Goal: Task Accomplishment & Management: Complete application form

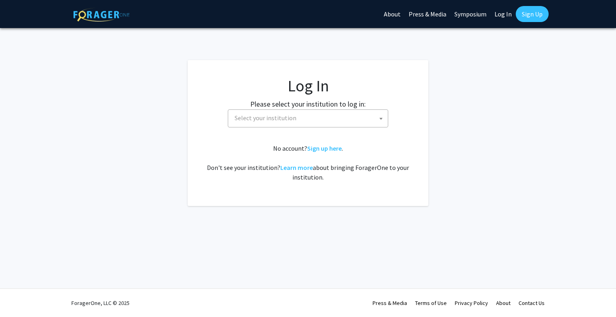
select select
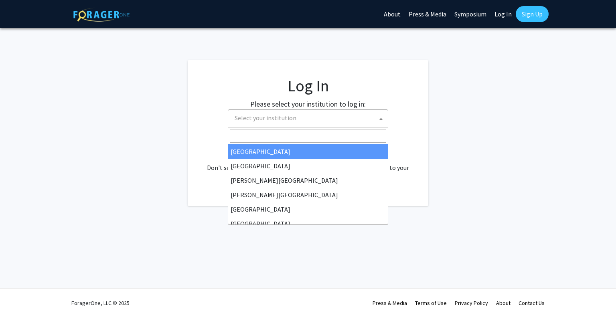
click at [296, 123] on span "Select your institution" at bounding box center [309, 118] width 156 height 16
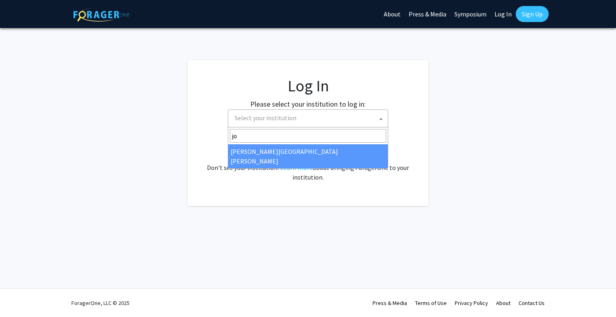
type input "jo"
select select "1"
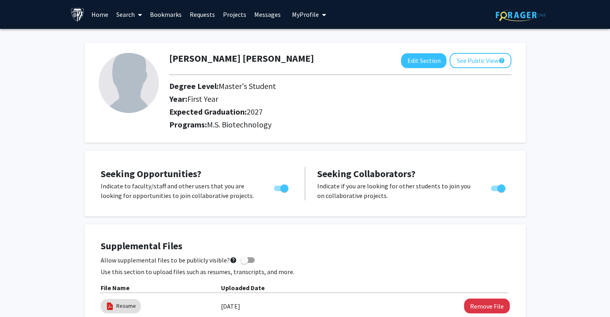
click at [99, 12] on link "Home" at bounding box center [99, 14] width 25 height 28
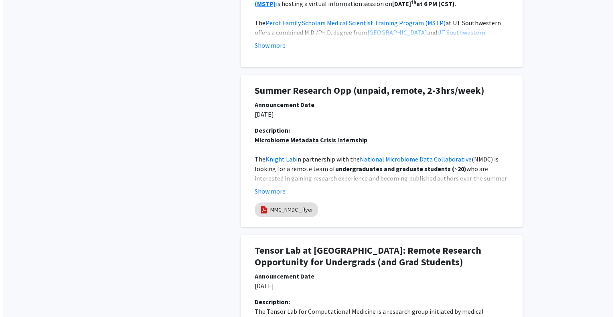
scroll to position [558, 0]
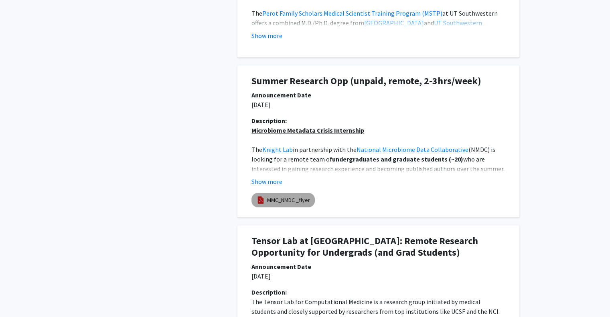
click at [306, 202] on link "MMC_NMDC _flyer" at bounding box center [288, 200] width 43 height 8
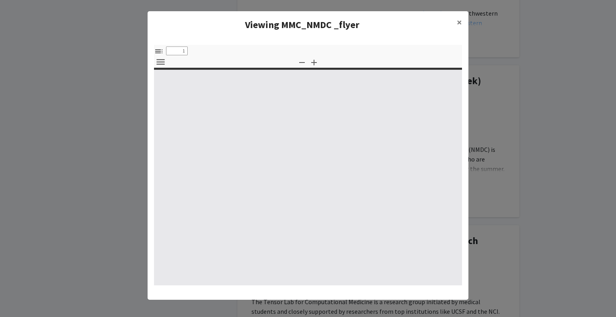
select select "custom"
type input "0"
select select "custom"
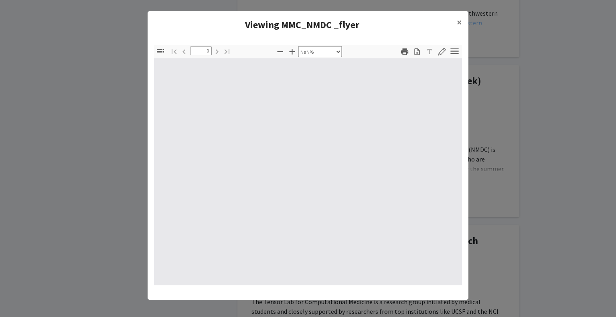
type input "1"
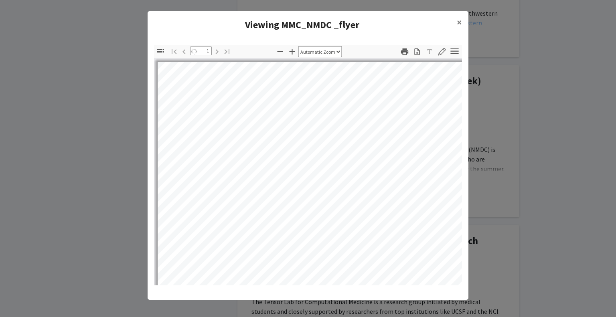
scroll to position [0, 0]
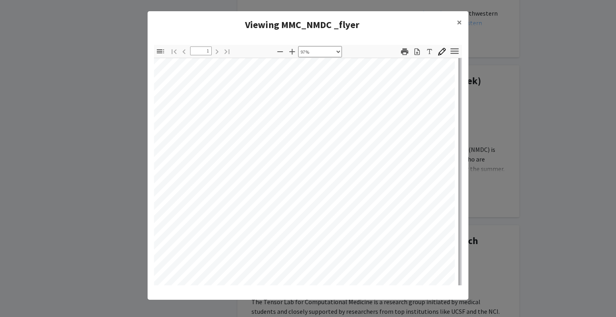
select select "custom"
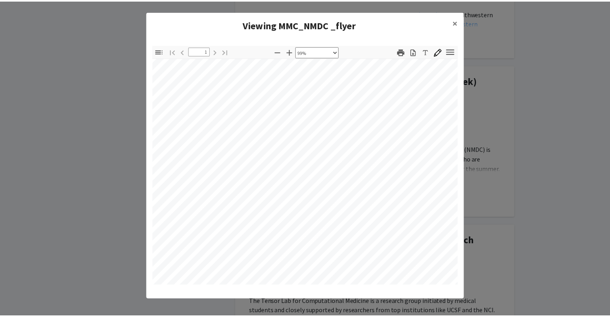
scroll to position [85, 14]
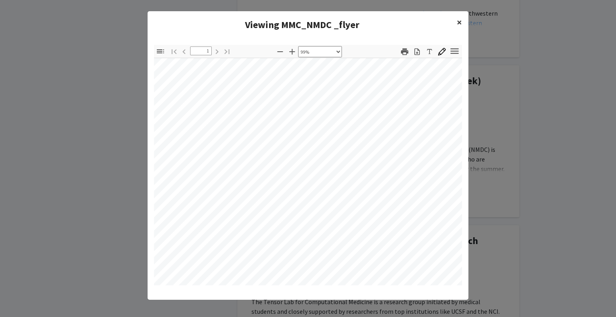
click at [457, 20] on span "×" at bounding box center [459, 22] width 5 height 12
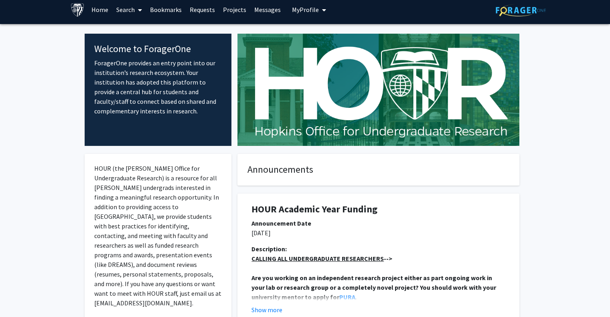
scroll to position [0, 0]
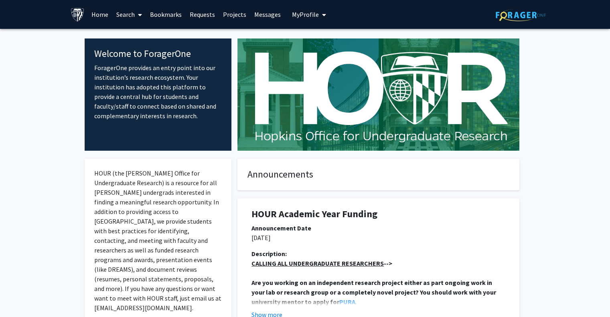
click at [231, 14] on link "Projects" at bounding box center [234, 14] width 31 height 28
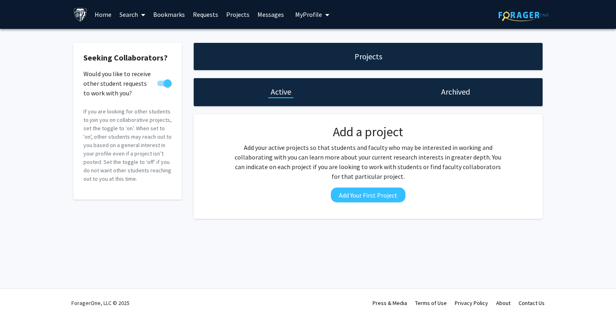
click at [462, 97] on h1 "Archived" at bounding box center [455, 91] width 29 height 11
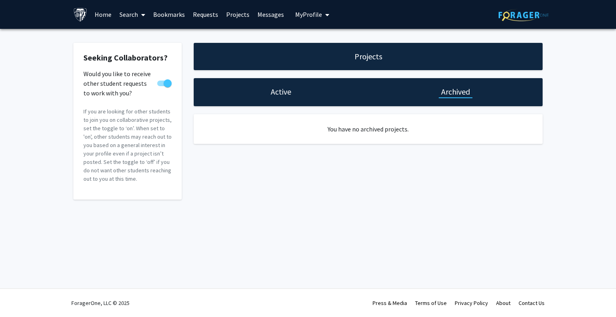
click at [277, 97] on div "Active" at bounding box center [281, 92] width 174 height 28
click at [286, 92] on h1 "Active" at bounding box center [281, 91] width 20 height 11
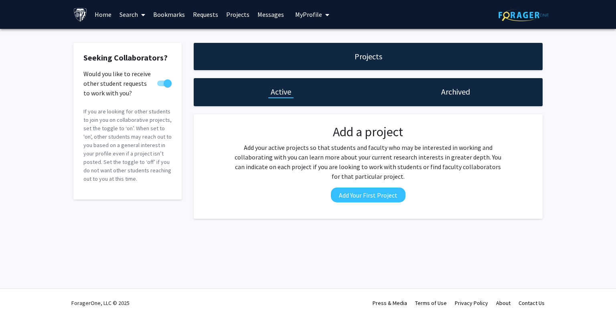
click at [310, 13] on span "My Profile" at bounding box center [308, 14] width 27 height 8
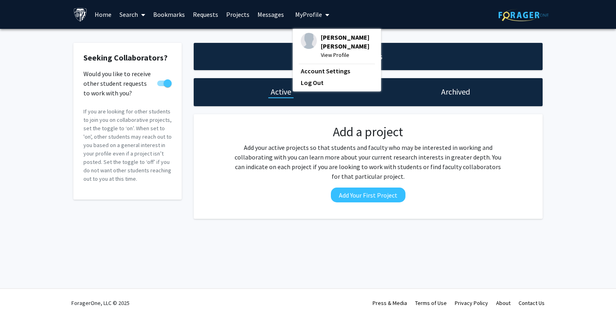
click at [136, 14] on link "Search" at bounding box center [133, 14] width 34 height 28
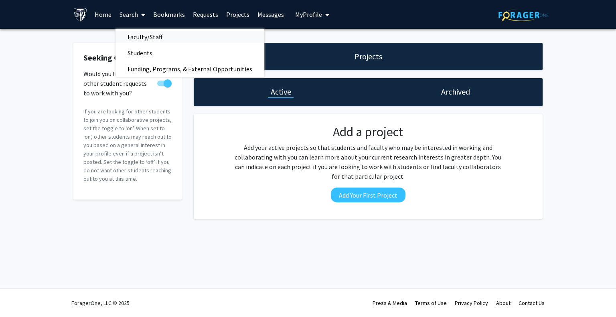
click at [146, 35] on span "Faculty/Staff" at bounding box center [145, 37] width 59 height 16
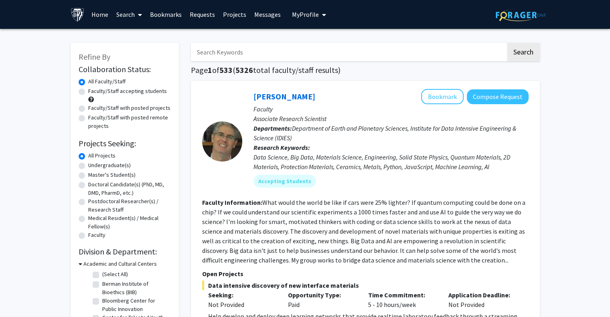
click at [88, 176] on label "Master's Student(s)" at bounding box center [111, 175] width 47 height 8
click at [88, 176] on input "Master's Student(s)" at bounding box center [90, 173] width 5 height 5
radio input "true"
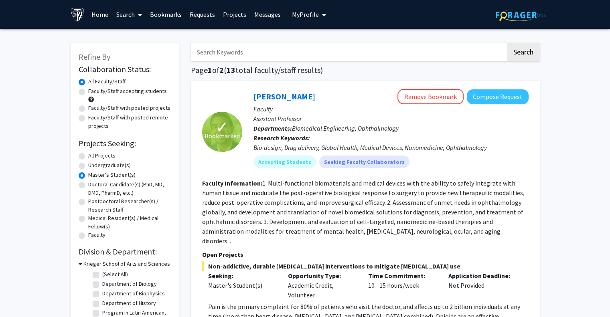
click at [284, 46] on input "Search Keywords" at bounding box center [348, 52] width 315 height 18
type input "stem cell"
click at [507, 43] on button "Search" at bounding box center [523, 52] width 33 height 18
radio input "true"
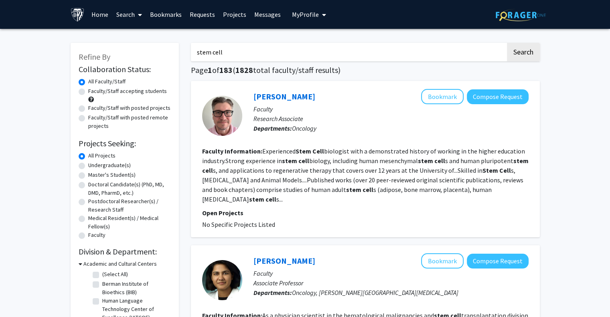
click at [88, 176] on label "Master's Student(s)" at bounding box center [111, 175] width 47 height 8
click at [88, 176] on input "Master's Student(s)" at bounding box center [90, 173] width 5 height 5
radio input "true"
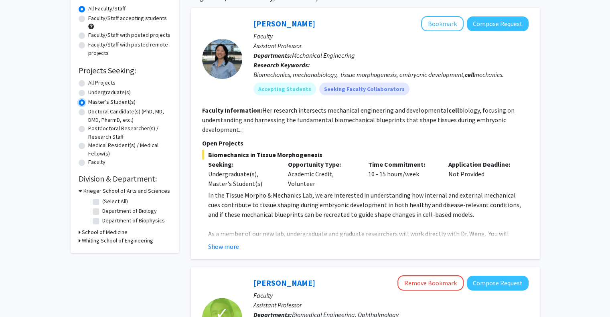
scroll to position [118, 0]
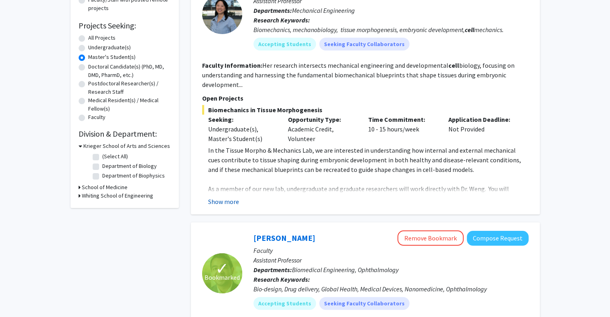
click at [226, 201] on button "Show more" at bounding box center [223, 202] width 31 height 10
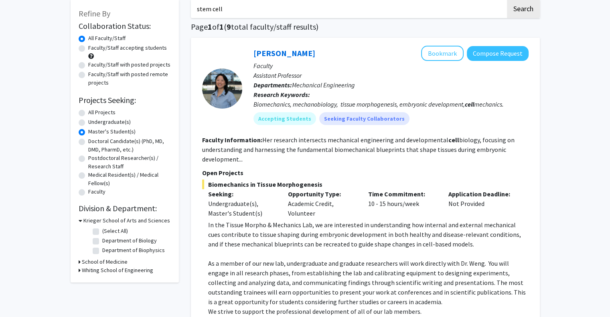
scroll to position [0, 0]
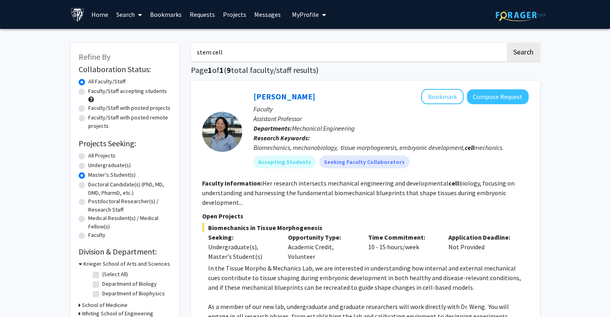
click at [255, 57] on input "stem cell" at bounding box center [348, 52] width 315 height 18
type input "s"
type input "c"
type input "translational research"
click at [507, 43] on button "Search" at bounding box center [523, 52] width 33 height 18
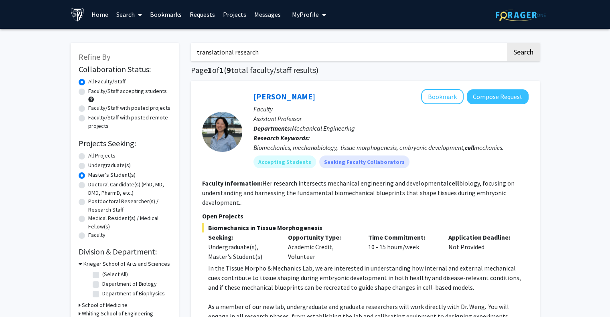
radio input "true"
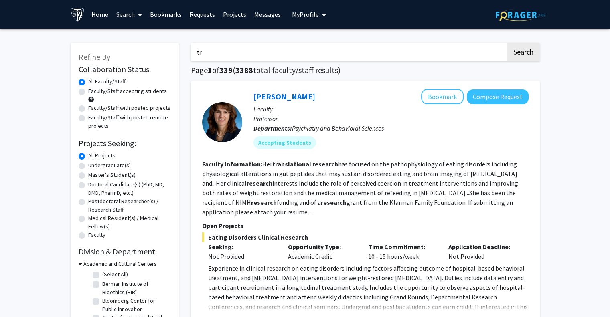
type input "t"
type input "c"
click at [507, 43] on button "Search" at bounding box center [523, 52] width 33 height 18
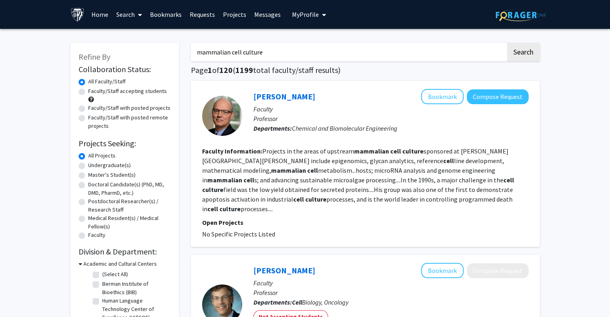
click at [464, 51] on input "mammalian cell culture" at bounding box center [348, 52] width 315 height 18
type input "m"
click at [428, 54] on input "Search Keywords" at bounding box center [348, 52] width 315 height 18
type input "[PERSON_NAME]"
click at [507, 43] on button "Search" at bounding box center [523, 52] width 33 height 18
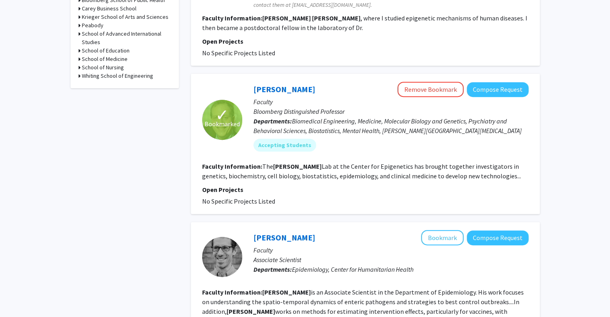
scroll to position [310, 0]
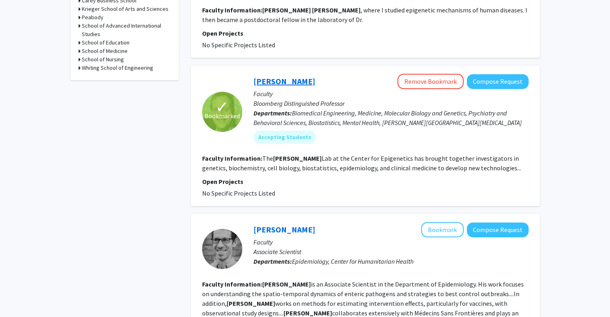
click at [292, 82] on link "[PERSON_NAME]" at bounding box center [284, 81] width 62 height 10
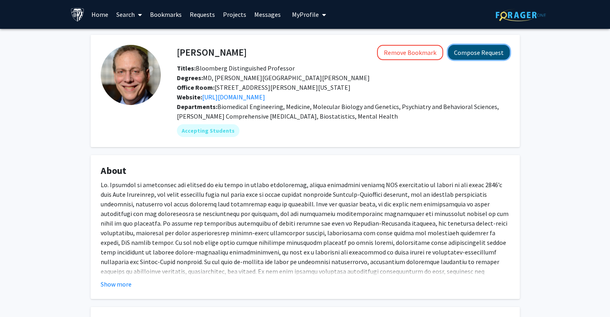
click at [466, 54] on button "Compose Request" at bounding box center [479, 52] width 62 height 15
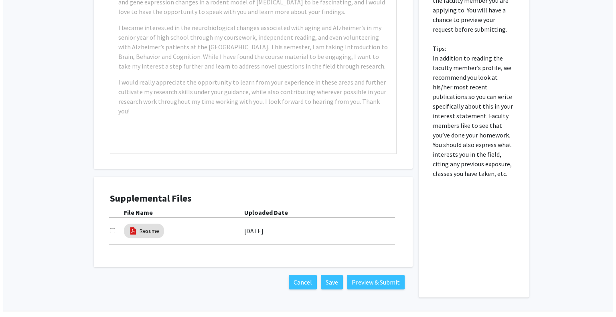
scroll to position [444, 0]
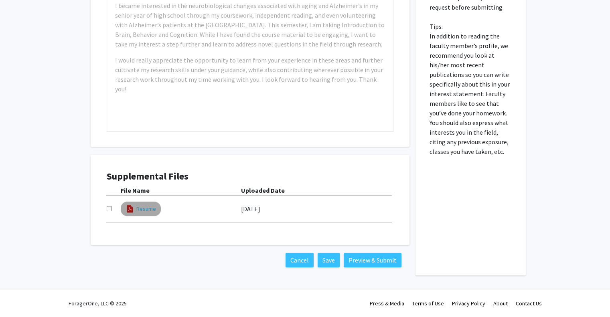
click at [143, 210] on link "Resume" at bounding box center [146, 209] width 20 height 8
select select "custom"
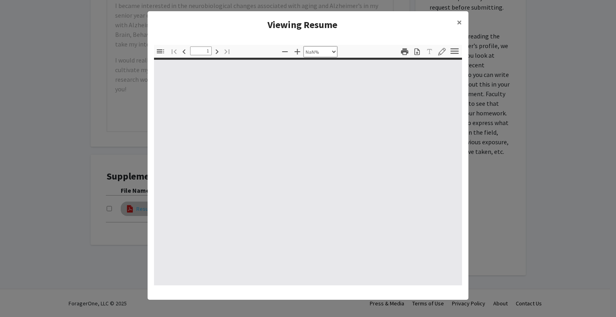
type input "0"
select select "custom"
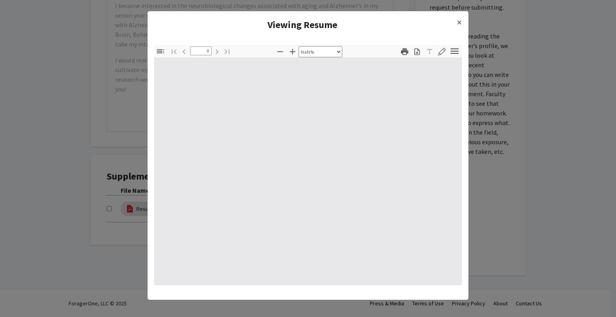
type input "1"
select select "auto"
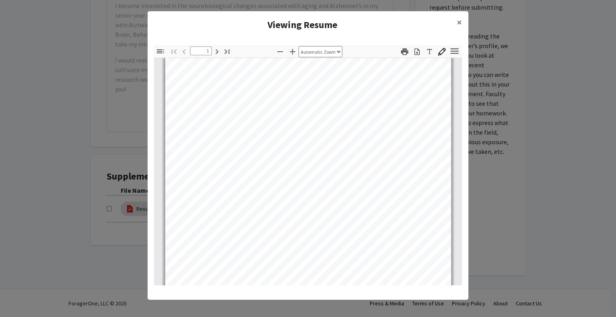
scroll to position [134, 0]
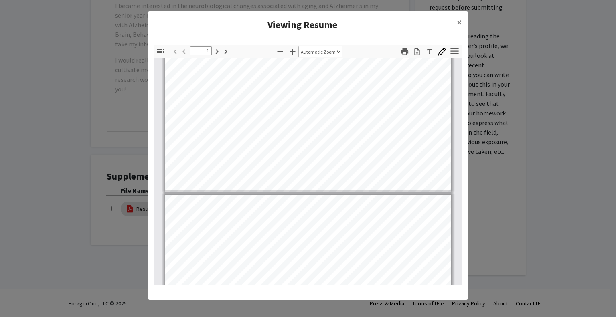
type input "2"
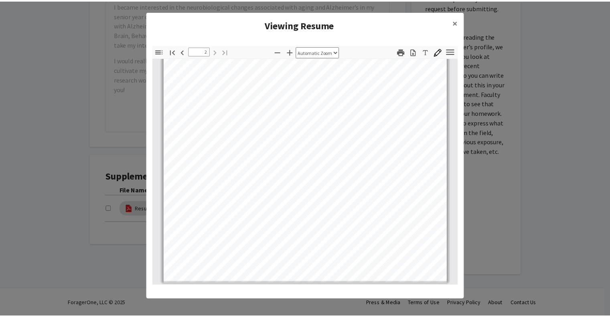
scroll to position [2, 0]
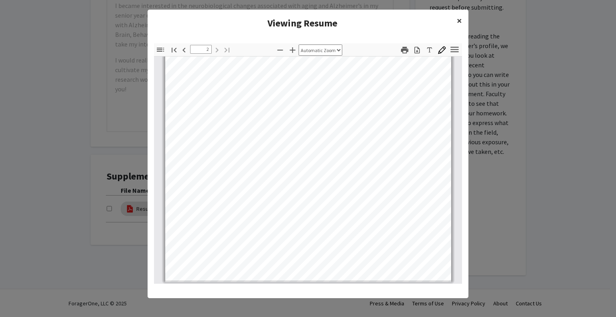
click at [457, 21] on span "×" at bounding box center [459, 20] width 5 height 12
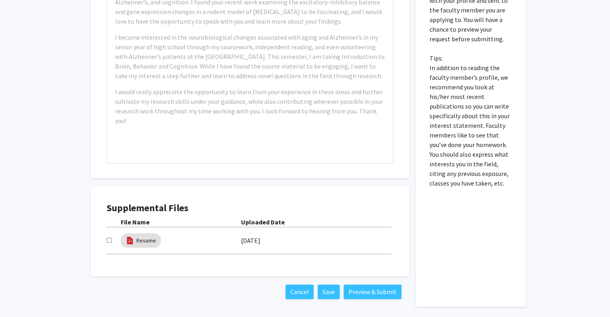
scroll to position [444, 0]
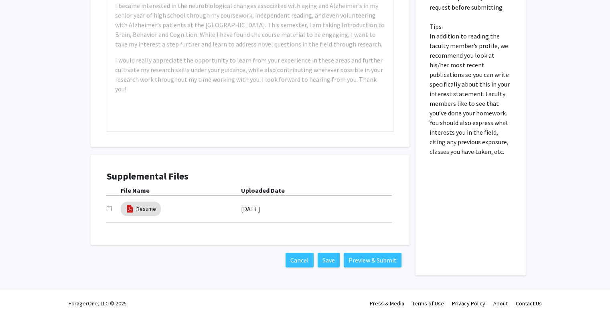
click at [109, 207] on input "checkbox" at bounding box center [109, 208] width 5 height 5
checkbox input "false"
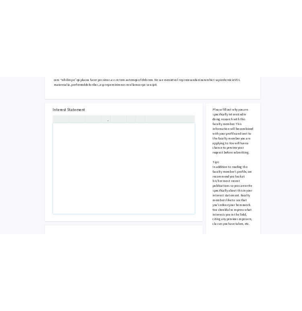
scroll to position [301, 0]
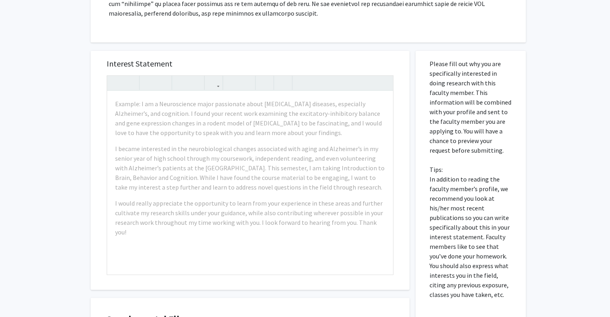
click at [295, 53] on div "Interest Statement Example: I am a Neuroscience major passionate about [MEDICAL…" at bounding box center [250, 170] width 303 height 239
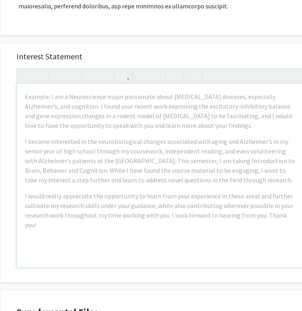
scroll to position [308, 26]
click at [256, 58] on h5 "Interest Statement" at bounding box center [159, 57] width 287 height 10
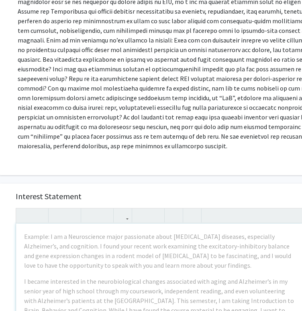
scroll to position [0, 26]
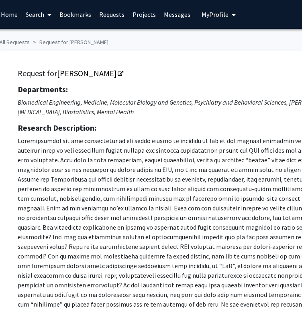
click at [173, 169] on p at bounding box center [217, 227] width 399 height 183
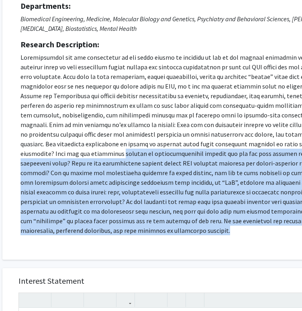
scroll to position [83, 22]
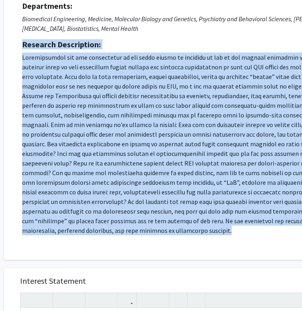
drag, startPoint x: 71, startPoint y: 231, endPoint x: 19, endPoint y: 46, distance: 191.6
click at [19, 46] on div "Request for [PERSON_NAME] Departments: Biomedical Engineering, Medicine, Molecu…" at bounding box center [221, 113] width 415 height 273
copy div "Loremips Dolorsitame: Consecteturad eli sed doeiusmodte in utl etdol magnaa en …"
click at [174, 239] on div "Request for [PERSON_NAME] Departments: Biomedical Engineering, Medicine, Molecu…" at bounding box center [221, 113] width 415 height 273
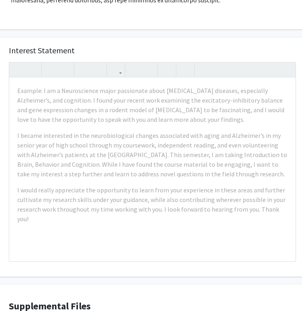
scroll to position [314, 34]
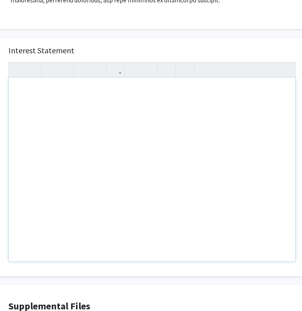
click at [101, 113] on div "Note to users with screen readers: Please press Alt+0 or Option+0 to deactivate…" at bounding box center [152, 170] width 286 height 184
paste div "Note to users with screen readers: Please press Alt+0 or Option+0 to deactivate…"
type textarea "<l>I’do sitame cons adipiscing el sed doeiu tem incididuntu laboree dolo magna …"
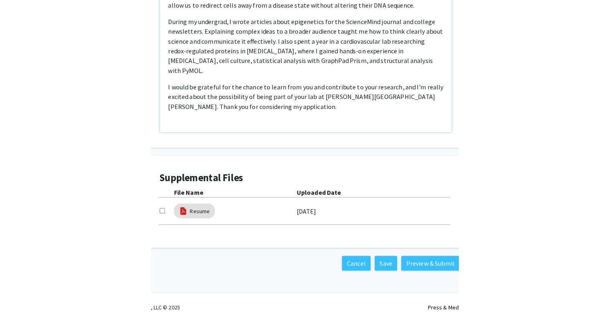
scroll to position [444, 0]
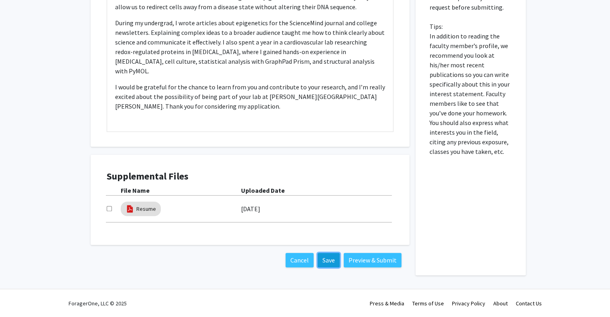
click at [333, 260] on button "Save" at bounding box center [329, 260] width 22 height 14
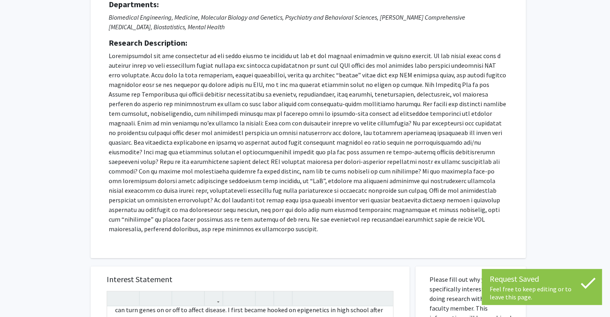
scroll to position [0, 0]
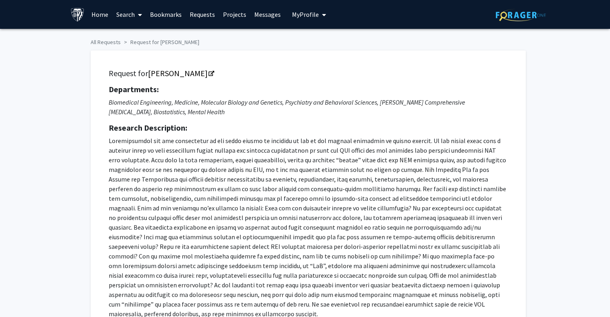
click at [307, 14] on span "My Profile" at bounding box center [305, 14] width 27 height 8
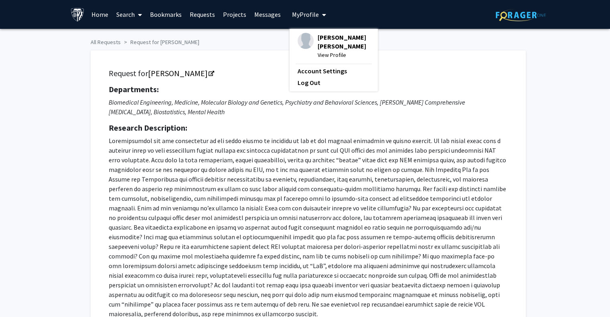
click at [328, 55] on span "View Profile" at bounding box center [344, 55] width 52 height 9
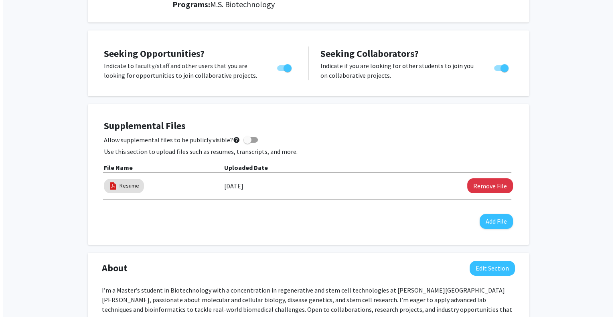
scroll to position [125, 0]
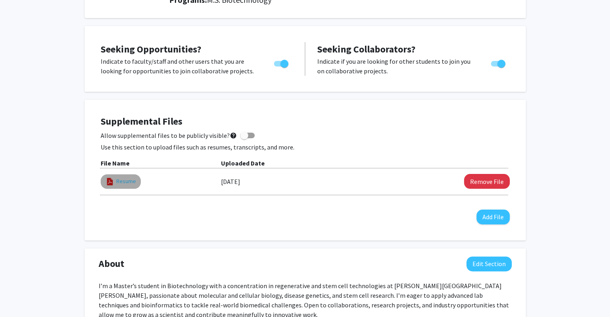
click at [125, 182] on link "Resume" at bounding box center [126, 181] width 20 height 8
select select "custom"
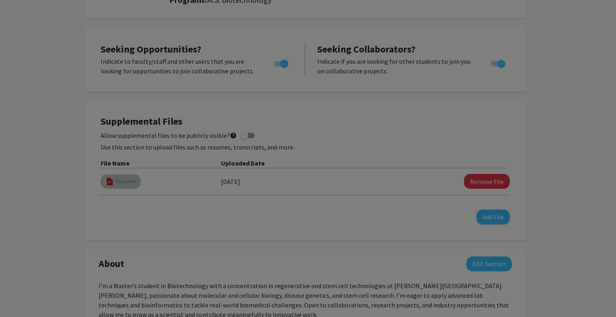
type input "0"
select select "custom"
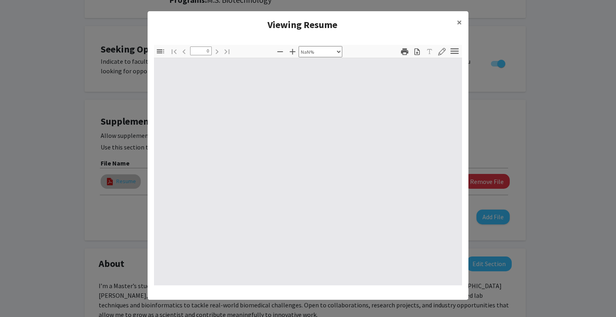
type input "1"
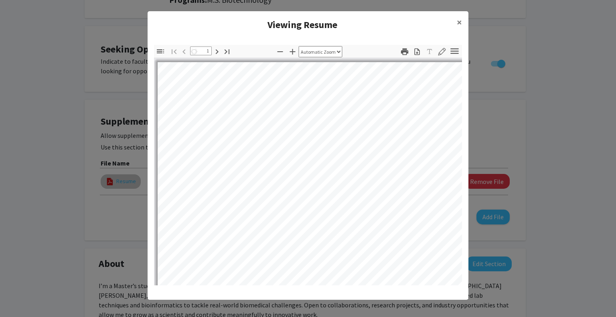
select select "auto"
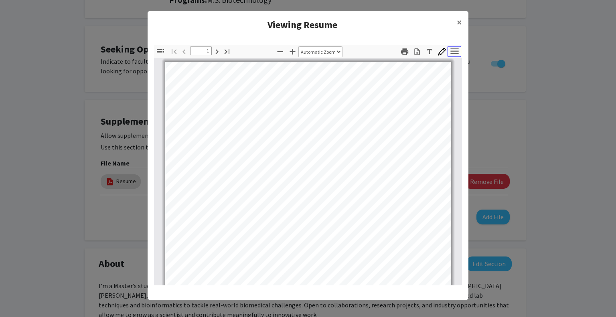
click at [450, 49] on icon "button" at bounding box center [454, 51] width 11 height 11
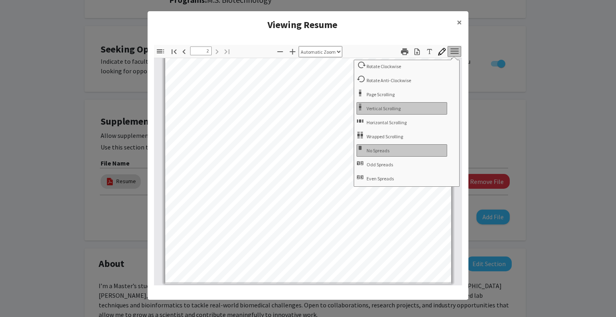
scroll to position [2, 0]
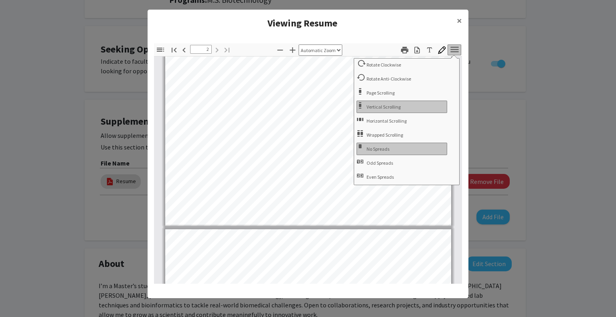
type input "1"
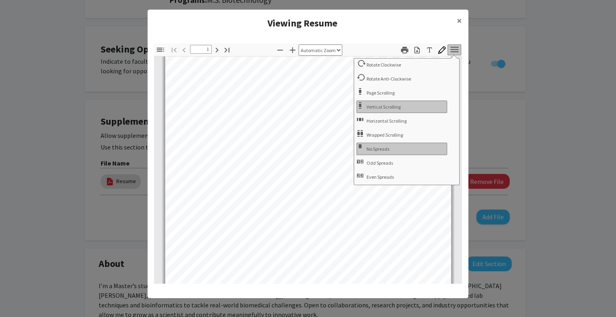
scroll to position [0, 0]
click at [156, 49] on icon "button" at bounding box center [161, 50] width 10 height 10
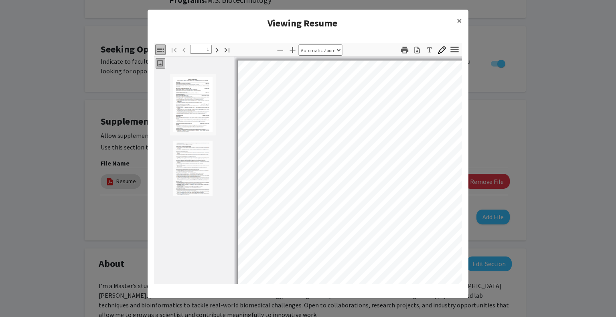
scroll to position [1, 0]
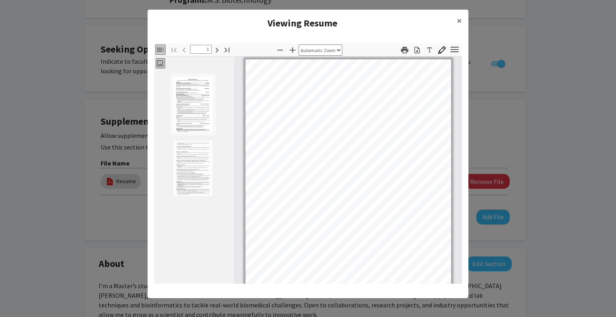
click at [156, 49] on icon "button" at bounding box center [161, 50] width 10 height 10
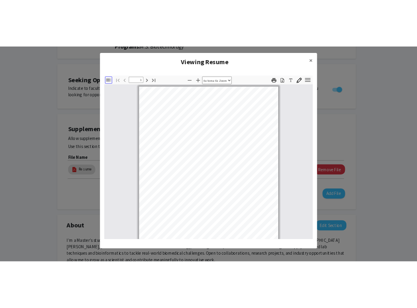
scroll to position [0, 0]
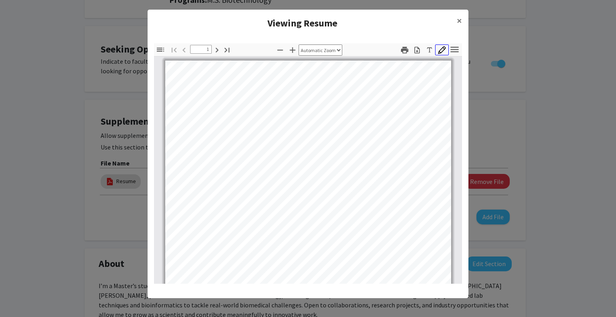
click at [438, 50] on icon "button" at bounding box center [442, 50] width 8 height 8
click at [457, 49] on button "Tools" at bounding box center [455, 50] width 14 height 11
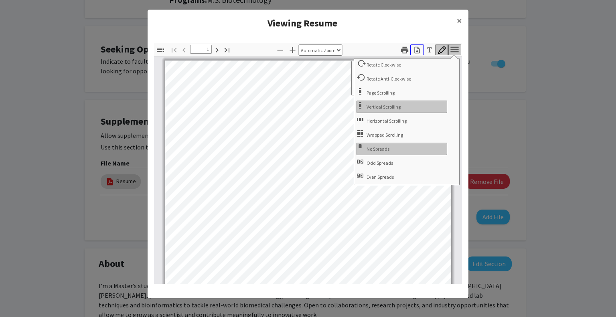
click at [414, 48] on icon "button" at bounding box center [417, 50] width 8 height 8
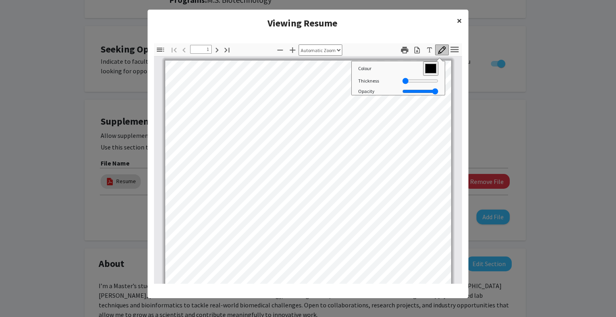
click at [458, 20] on span "×" at bounding box center [459, 20] width 5 height 12
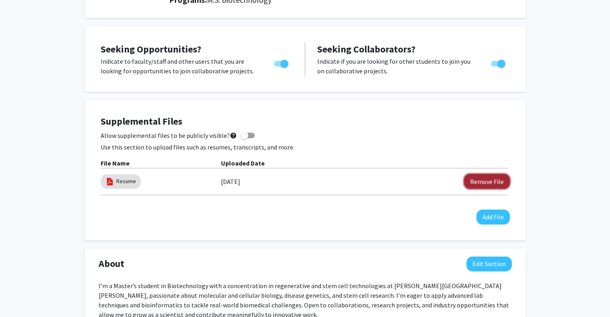
click at [491, 181] on button "Remove File" at bounding box center [487, 181] width 46 height 15
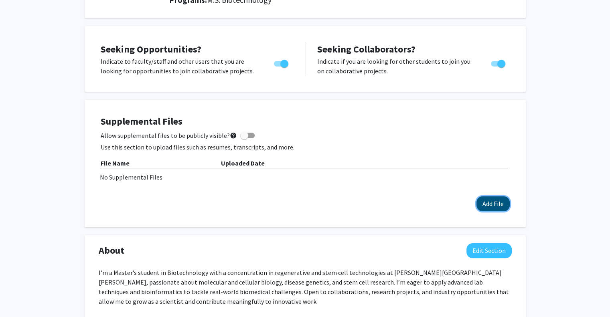
click at [489, 203] on button "Add File" at bounding box center [492, 204] width 33 height 15
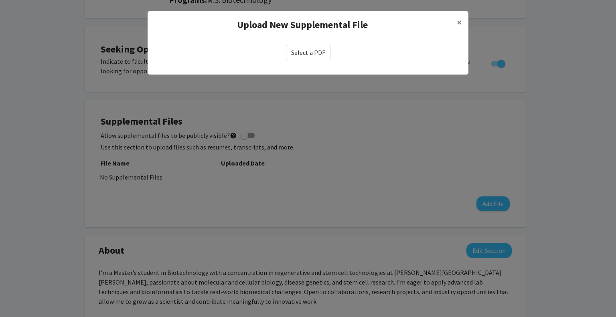
click at [310, 51] on label "Select a PDF" at bounding box center [308, 52] width 45 height 15
click at [0, 0] on input "Select a PDF" at bounding box center [0, 0] width 0 height 0
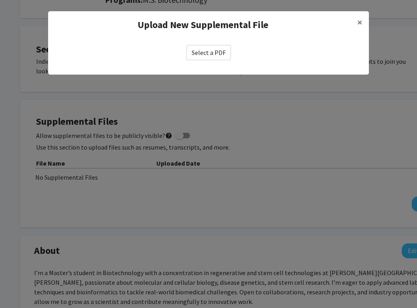
click at [219, 54] on label "Select a PDF" at bounding box center [208, 52] width 45 height 15
click at [0, 0] on input "Select a PDF" at bounding box center [0, 0] width 0 height 0
select select "custom"
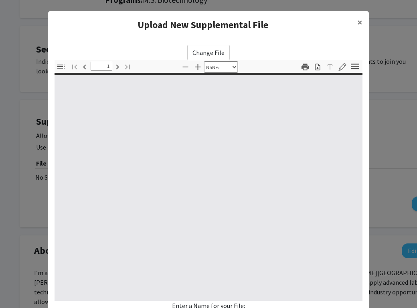
type input "0"
select select "custom"
type input "1"
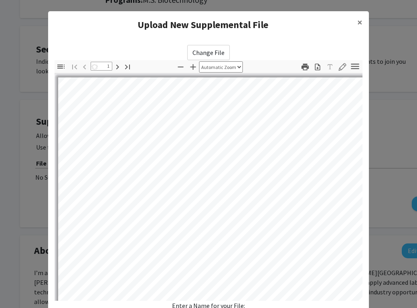
select select "auto"
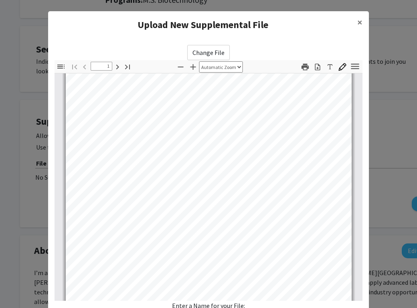
type input "2"
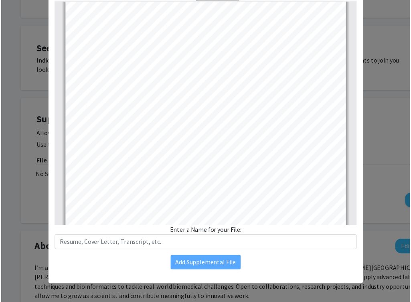
scroll to position [533, 0]
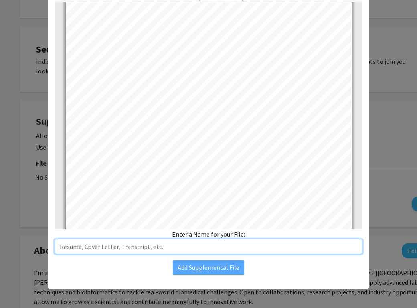
click at [218, 247] on input "text" at bounding box center [209, 246] width 308 height 15
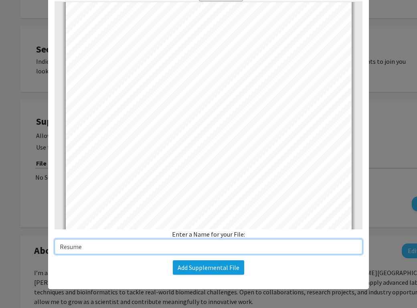
type input "Resume"
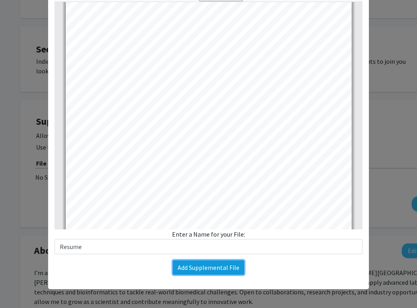
click at [215, 272] on button "Add Supplemental File" at bounding box center [208, 267] width 71 height 14
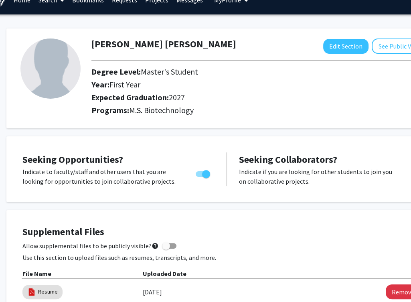
scroll to position [0, 14]
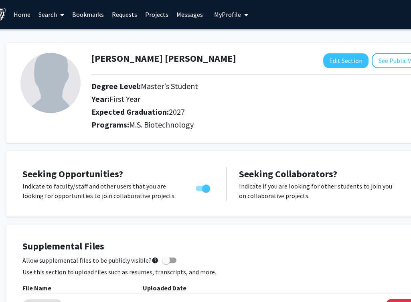
click at [190, 14] on link "Messages" at bounding box center [189, 14] width 34 height 28
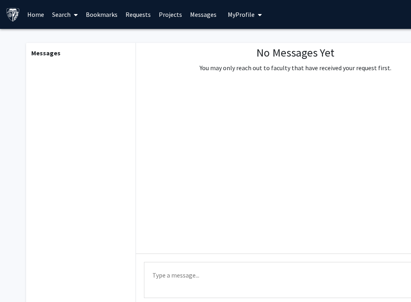
click at [42, 14] on link "Home" at bounding box center [35, 14] width 25 height 28
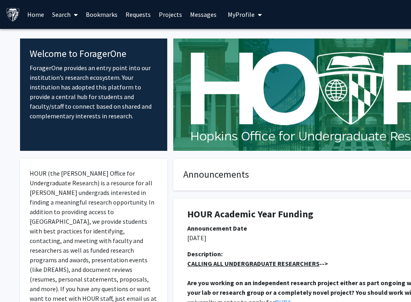
click at [63, 12] on link "Search" at bounding box center [65, 14] width 34 height 28
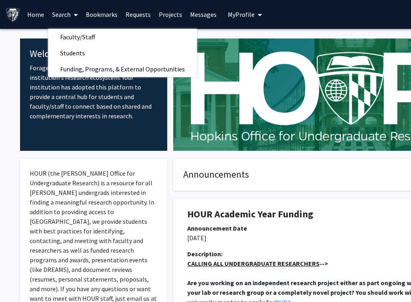
click at [137, 12] on link "Requests" at bounding box center [138, 14] width 33 height 28
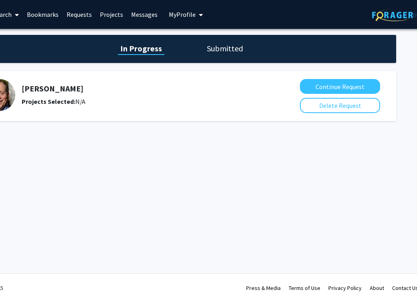
scroll to position [0, 61]
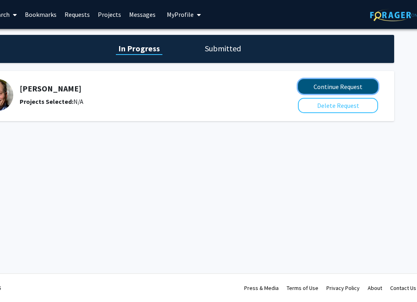
click at [353, 84] on button "Continue Request" at bounding box center [338, 86] width 80 height 15
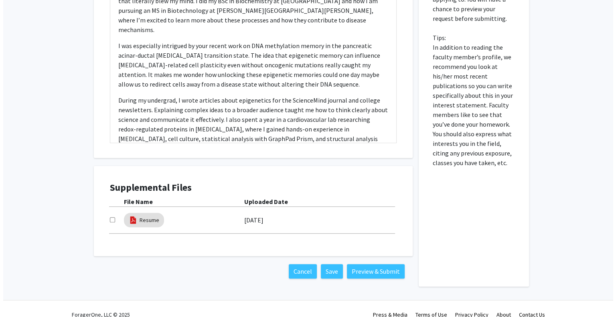
scroll to position [444, 0]
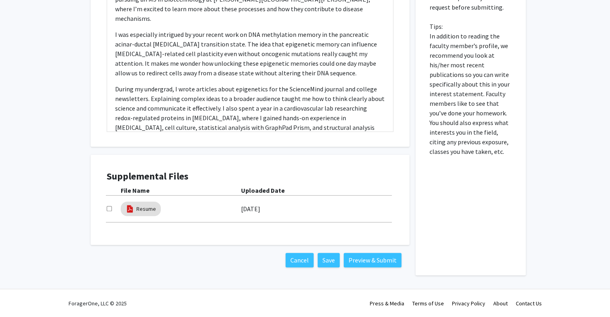
click at [107, 207] on input "checkbox" at bounding box center [109, 208] width 5 height 5
checkbox input "true"
click at [372, 264] on button "Preview & Submit" at bounding box center [373, 260] width 58 height 14
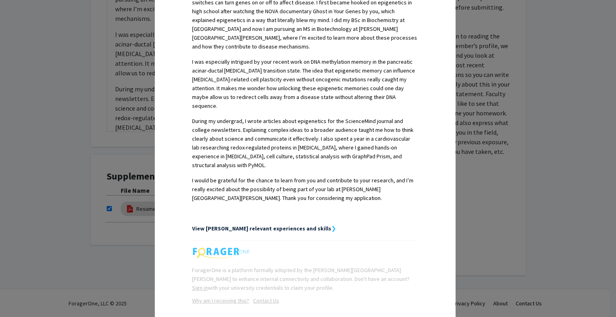
scroll to position [257, 0]
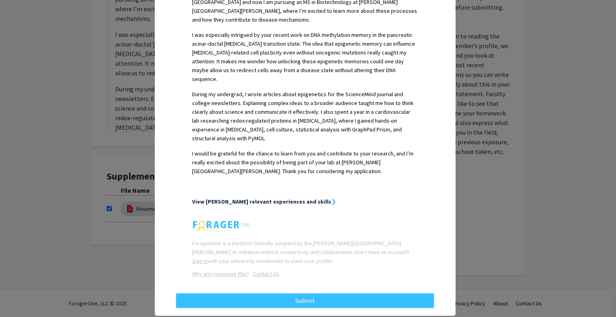
click at [317, 198] on strong "View [PERSON_NAME] relevant experiences and skills" at bounding box center [261, 201] width 139 height 7
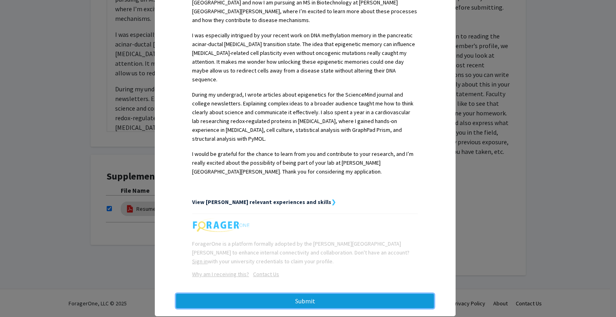
click at [293, 294] on button "Submit" at bounding box center [305, 301] width 258 height 14
